Goal: Use online tool/utility: Utilize a website feature to perform a specific function

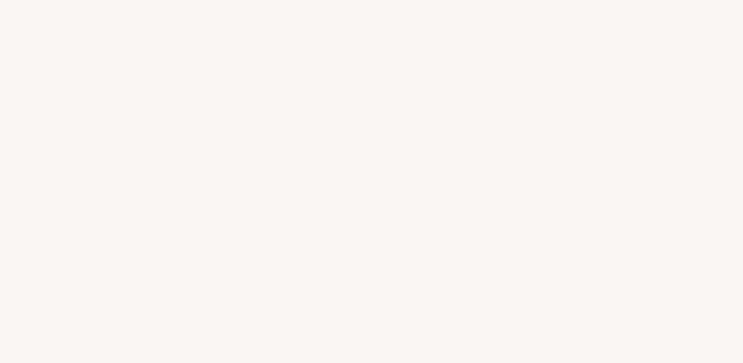
select select "FR"
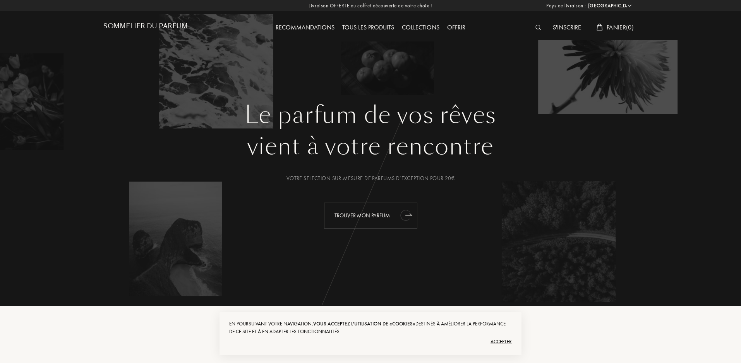
click at [400, 215] on icon "animation" at bounding box center [405, 214] width 15 height 15
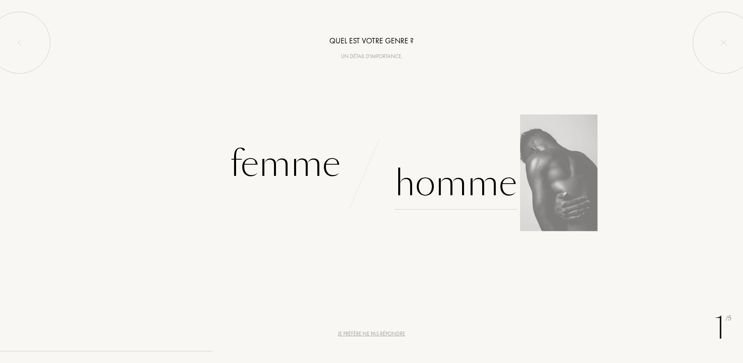
click at [462, 180] on div "Homme" at bounding box center [456, 183] width 122 height 52
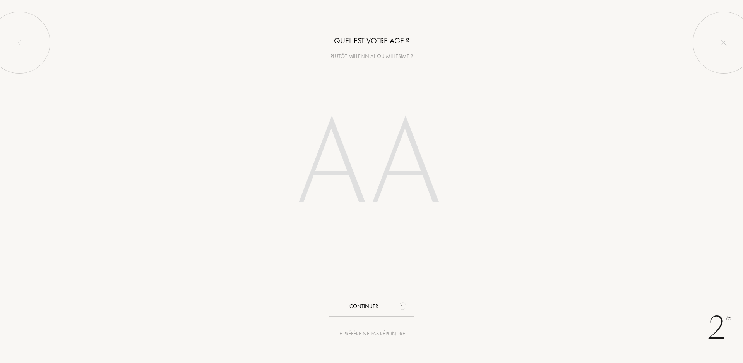
click at [397, 180] on input "number" at bounding box center [371, 166] width 221 height 157
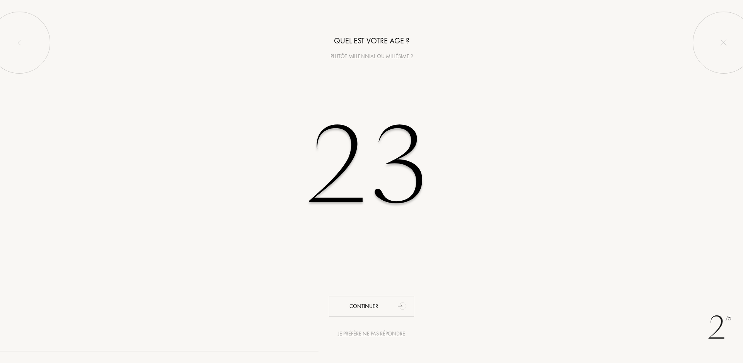
type input "23"
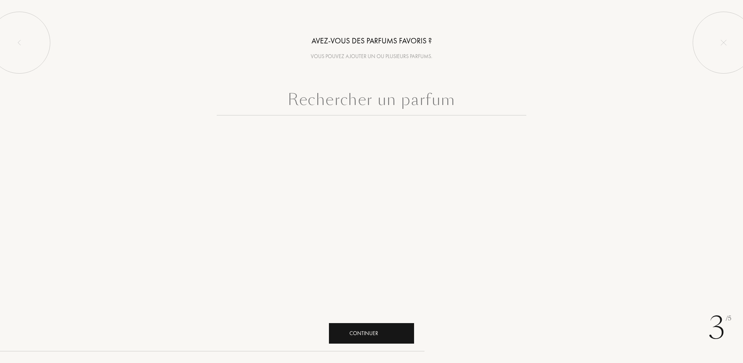
click at [376, 327] on div "Continuer" at bounding box center [371, 333] width 85 height 21
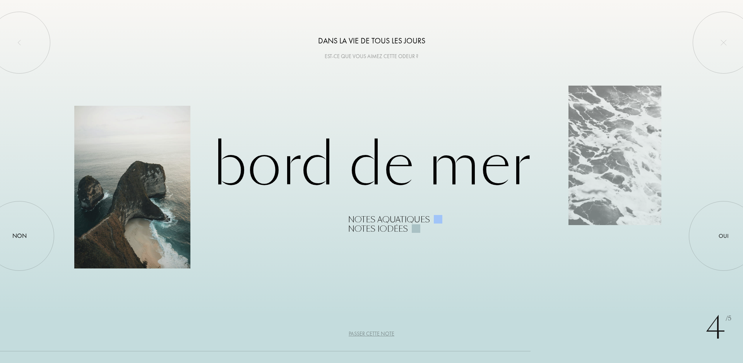
click at [141, 237] on div at bounding box center [132, 187] width 116 height 163
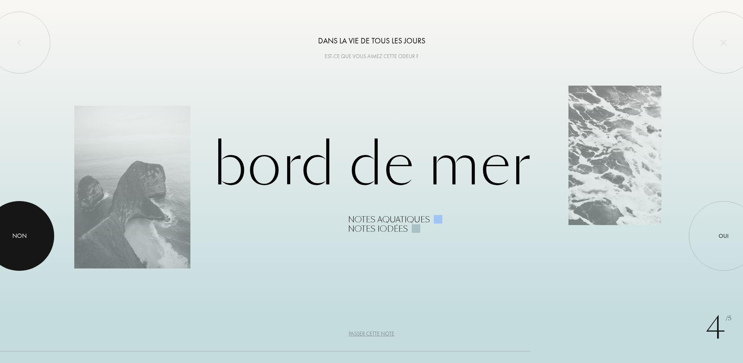
click at [19, 233] on div "Non" at bounding box center [19, 235] width 14 height 9
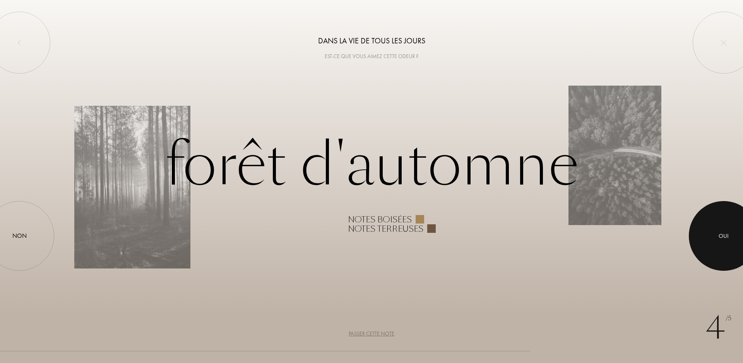
click at [722, 235] on div "Oui" at bounding box center [724, 236] width 10 height 9
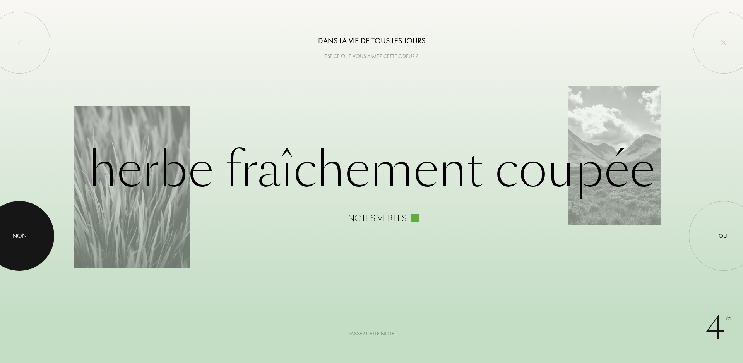
click at [42, 232] on div at bounding box center [20, 236] width 70 height 70
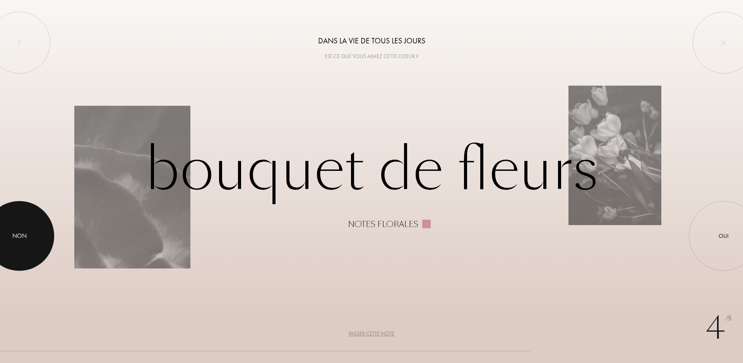
click at [24, 239] on div "Non" at bounding box center [20, 236] width 70 height 70
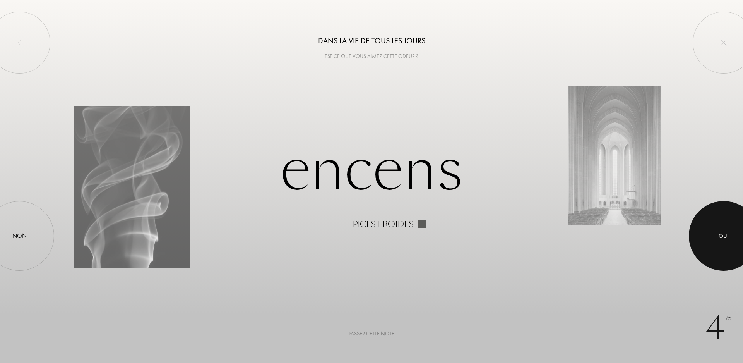
click at [731, 232] on div at bounding box center [724, 236] width 70 height 70
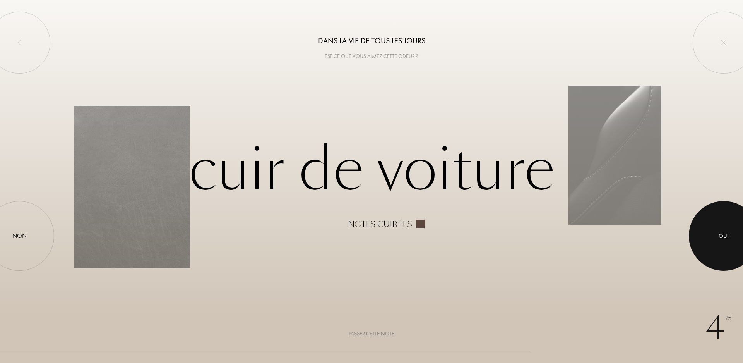
click at [705, 244] on div "Oui" at bounding box center [724, 236] width 70 height 70
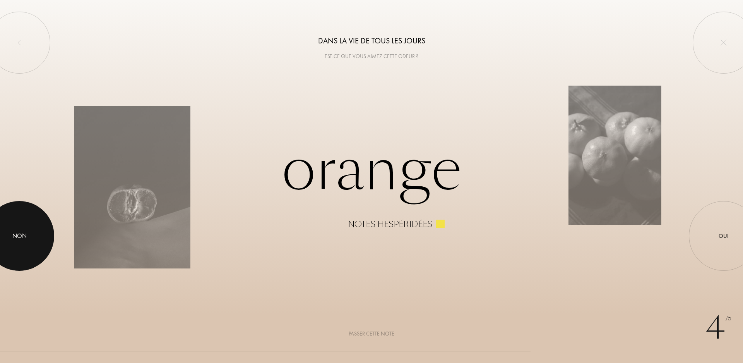
click at [46, 231] on div "Non" at bounding box center [20, 236] width 70 height 70
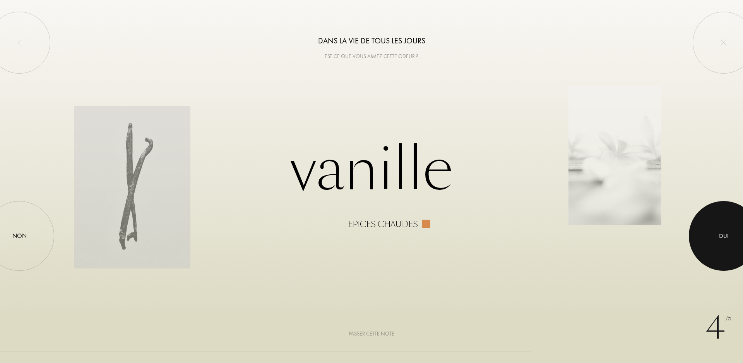
click at [733, 232] on div at bounding box center [724, 236] width 70 height 70
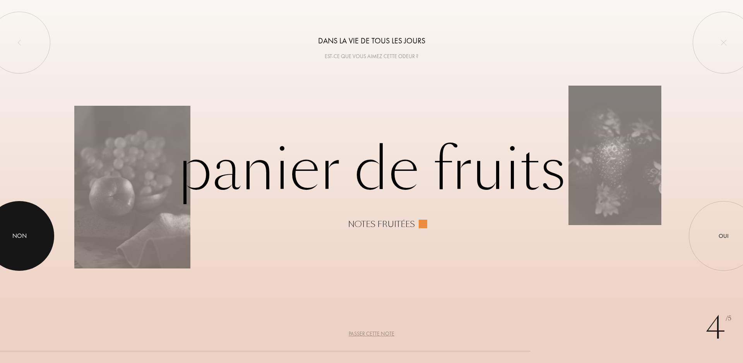
click at [42, 228] on div "Non" at bounding box center [20, 236] width 70 height 70
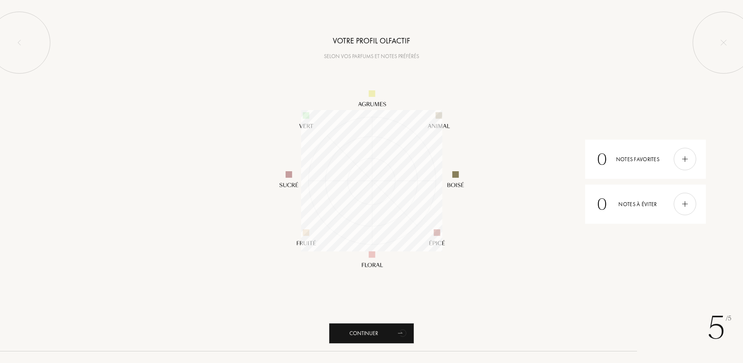
scroll to position [141, 141]
click at [373, 330] on div "Continuer" at bounding box center [371, 333] width 85 height 21
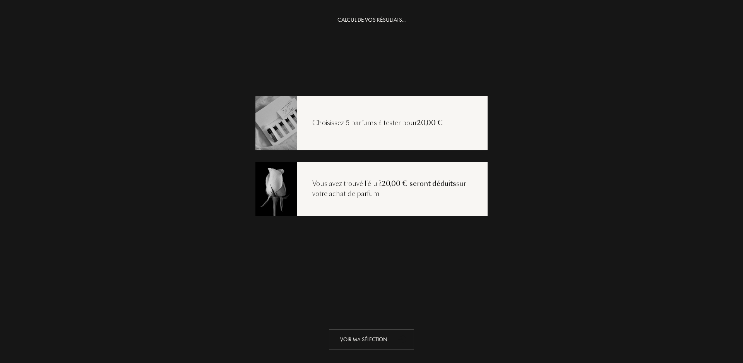
click at [400, 329] on div "Voir ma sélection" at bounding box center [371, 339] width 85 height 21
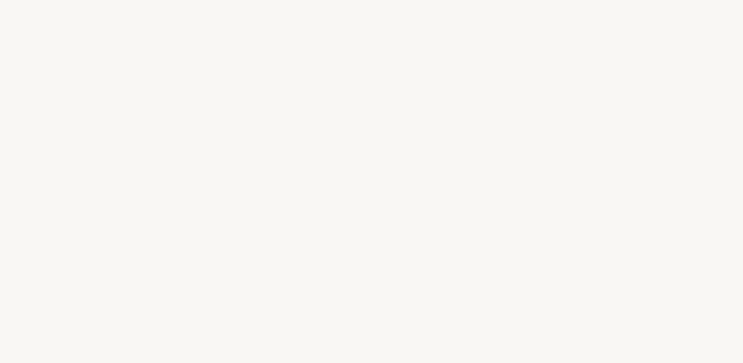
select select "FR"
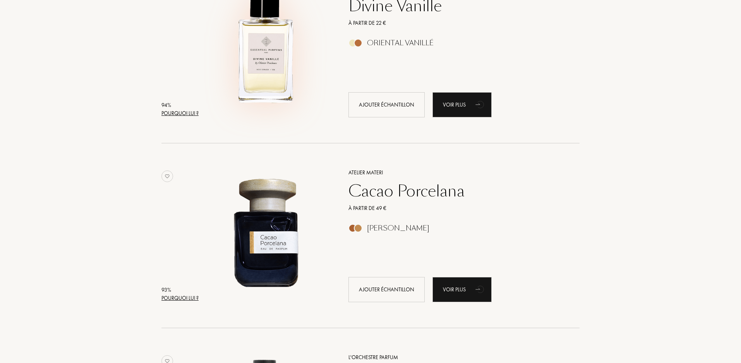
scroll to position [1045, 0]
